Goal: Communication & Community: Answer question/provide support

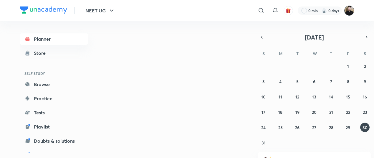
click at [351, 13] on img at bounding box center [349, 11] width 10 height 10
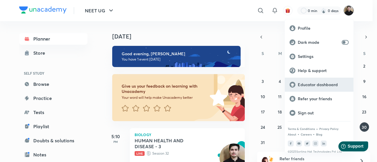
click at [332, 86] on p "Educator dashboard" at bounding box center [323, 84] width 51 height 5
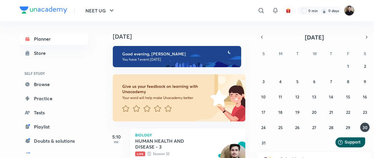
click at [349, 14] on img at bounding box center [349, 11] width 10 height 10
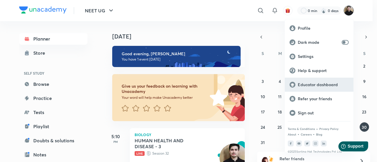
click at [315, 84] on p "Educator dashboard" at bounding box center [323, 84] width 51 height 5
